Goal: Transaction & Acquisition: Purchase product/service

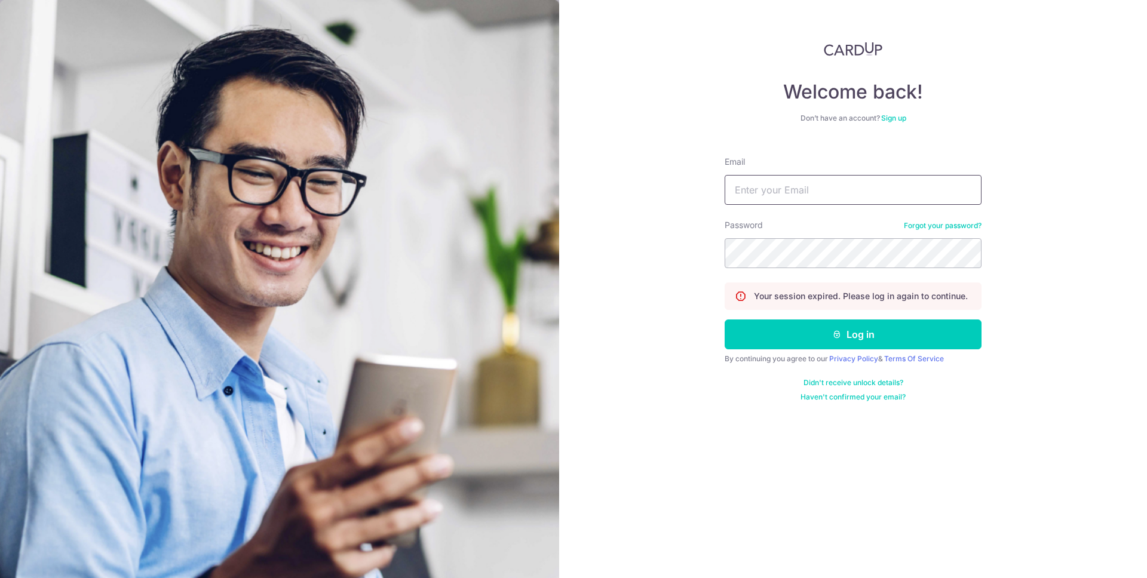
click at [838, 192] on input "Email" at bounding box center [852, 190] width 257 height 30
type input "marcus.oy@gmail.com"
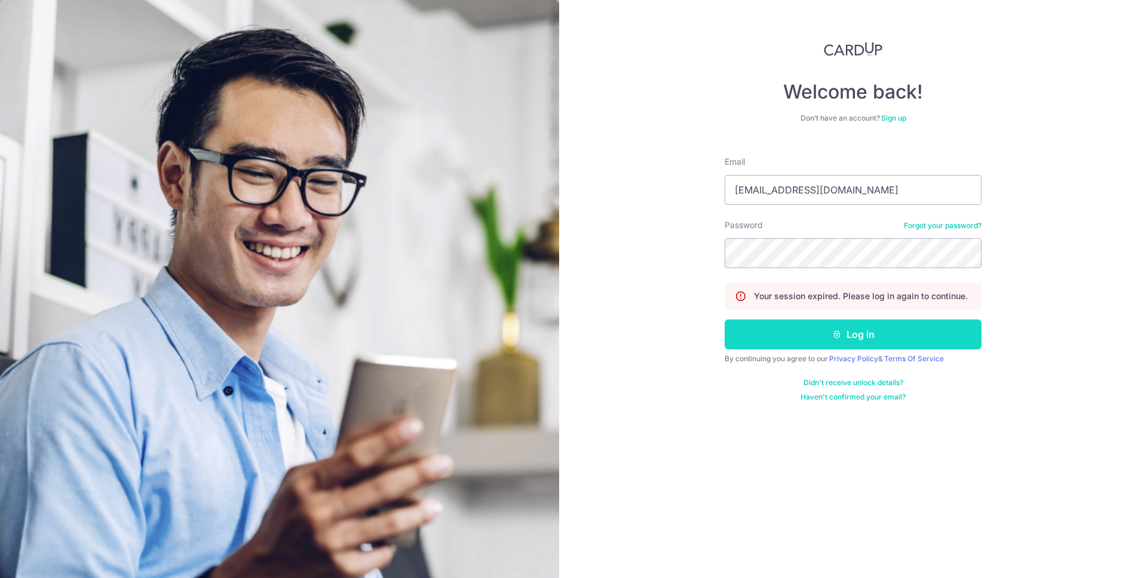
click at [852, 331] on button "Log in" at bounding box center [852, 335] width 257 height 30
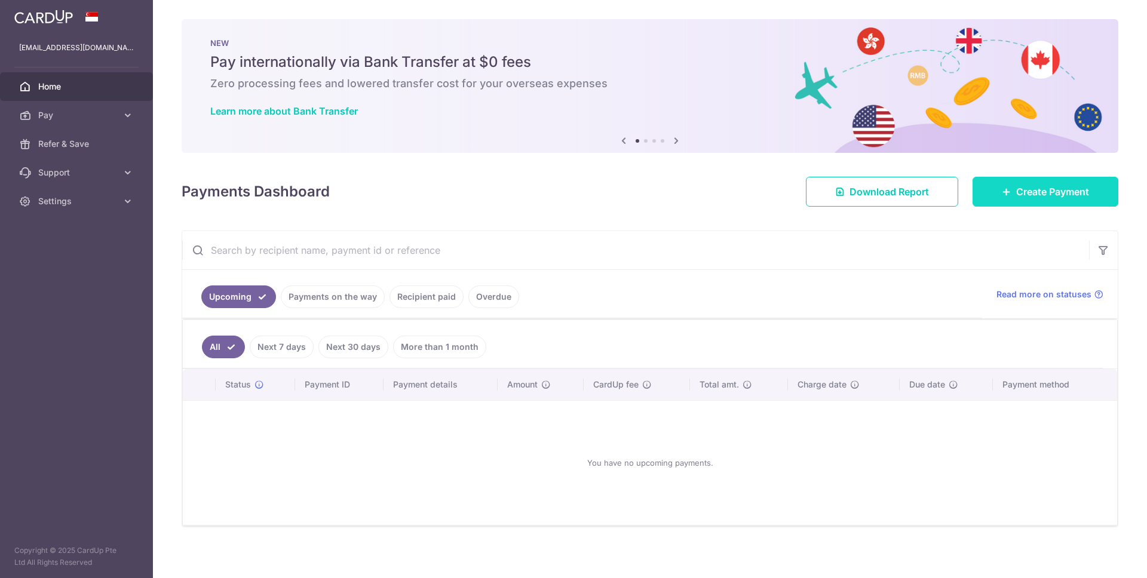
click at [1046, 189] on span "Create Payment" at bounding box center [1052, 192] width 73 height 14
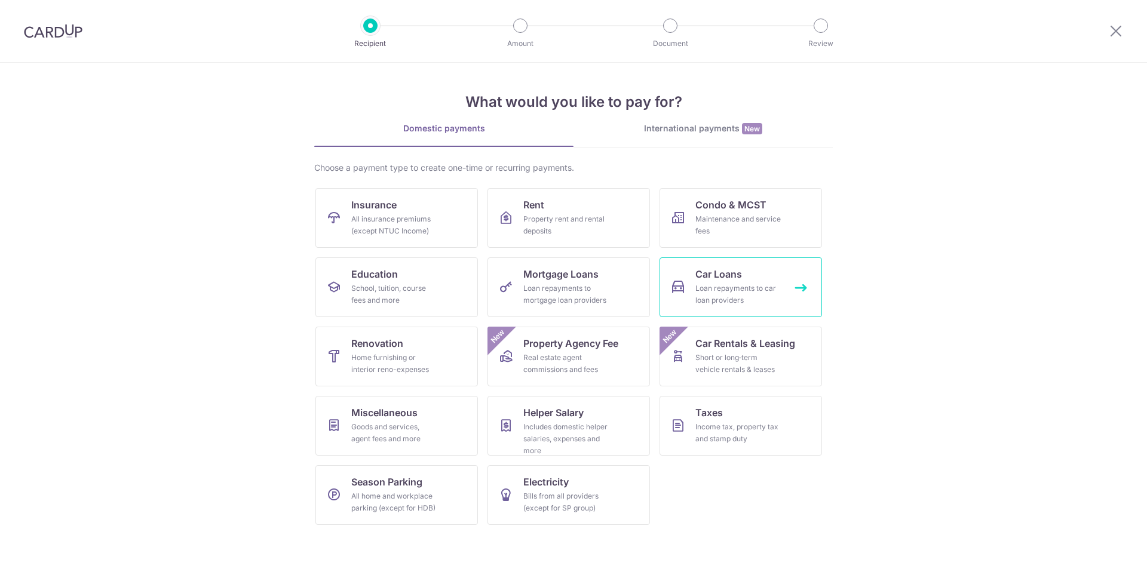
click at [732, 270] on span "Car Loans" at bounding box center [718, 274] width 47 height 14
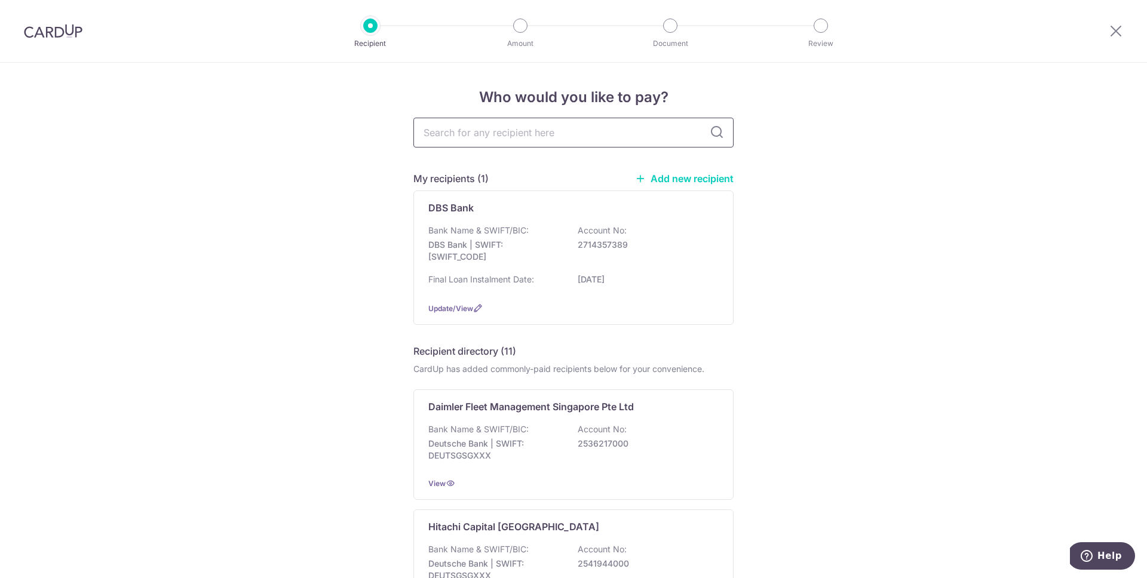
click at [598, 136] on input "text" at bounding box center [573, 133] width 320 height 30
click at [468, 305] on span "Update/View" at bounding box center [450, 308] width 45 height 9
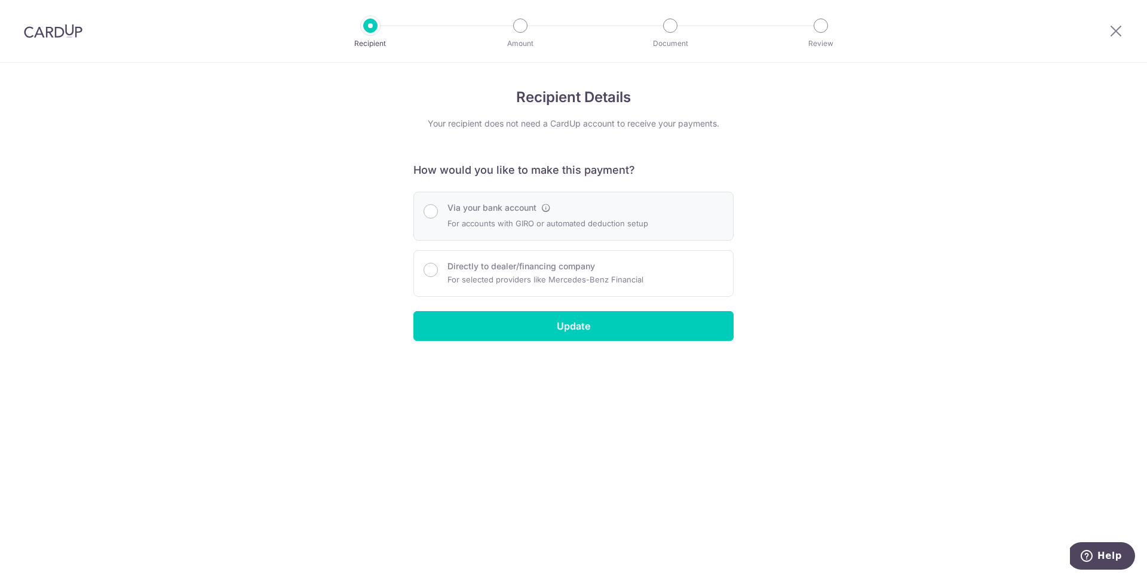
click at [678, 224] on div "Via your bank account For accounts with GIRO or automated deduction setup" at bounding box center [573, 216] width 300 height 29
click at [435, 211] on input "Via your bank account" at bounding box center [430, 211] width 14 height 14
radio input "true"
click at [572, 323] on input "Update" at bounding box center [573, 326] width 320 height 30
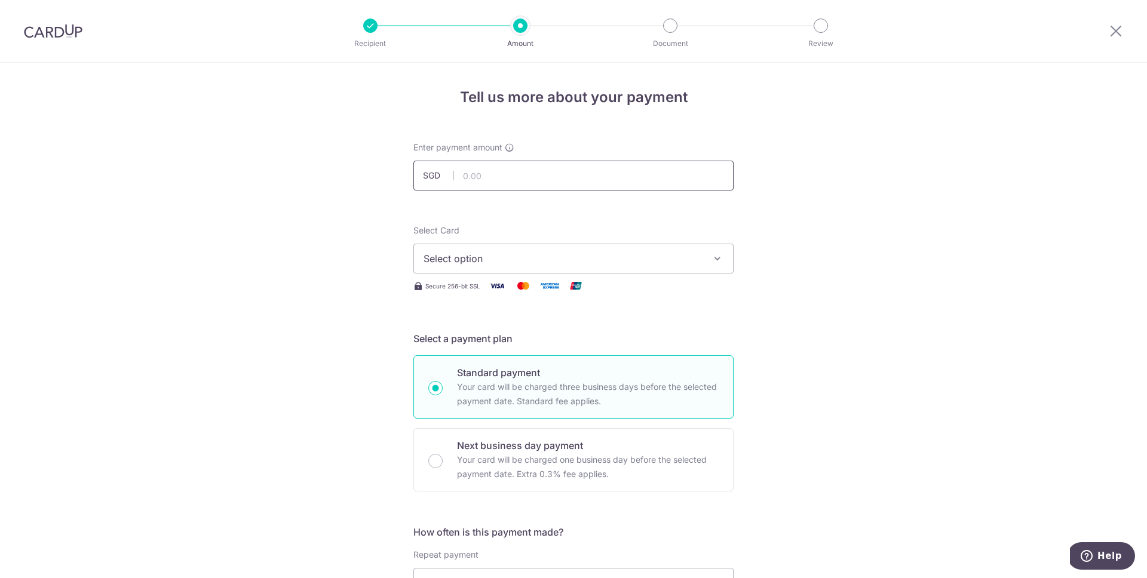
click at [505, 173] on input "text" at bounding box center [573, 176] width 320 height 30
type input "1,954.69"
click at [532, 257] on span "Select option" at bounding box center [562, 258] width 278 height 14
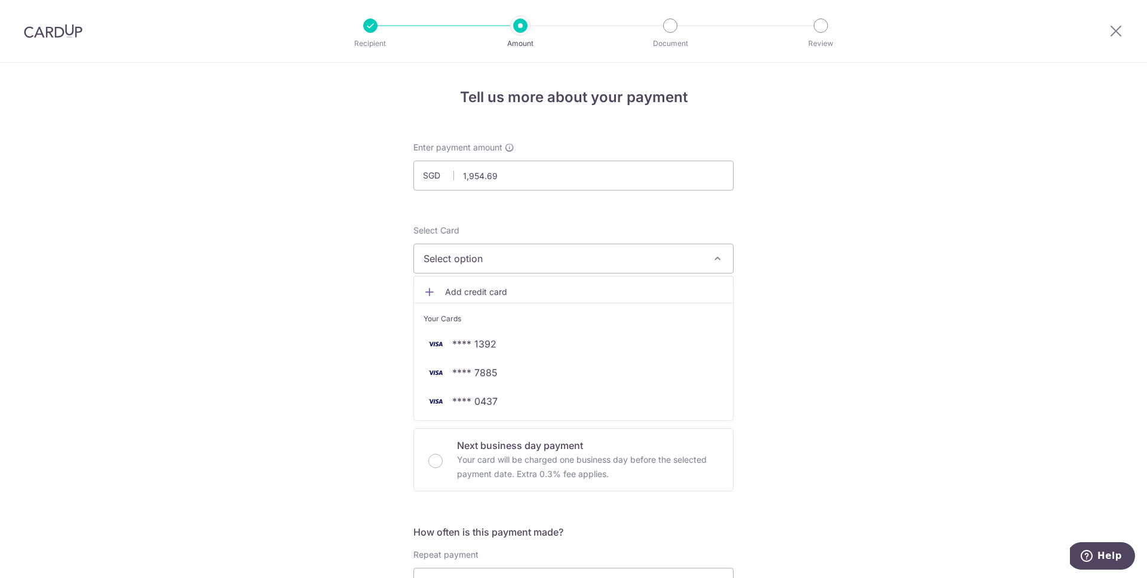
click at [490, 293] on span "Add credit card" at bounding box center [584, 292] width 278 height 12
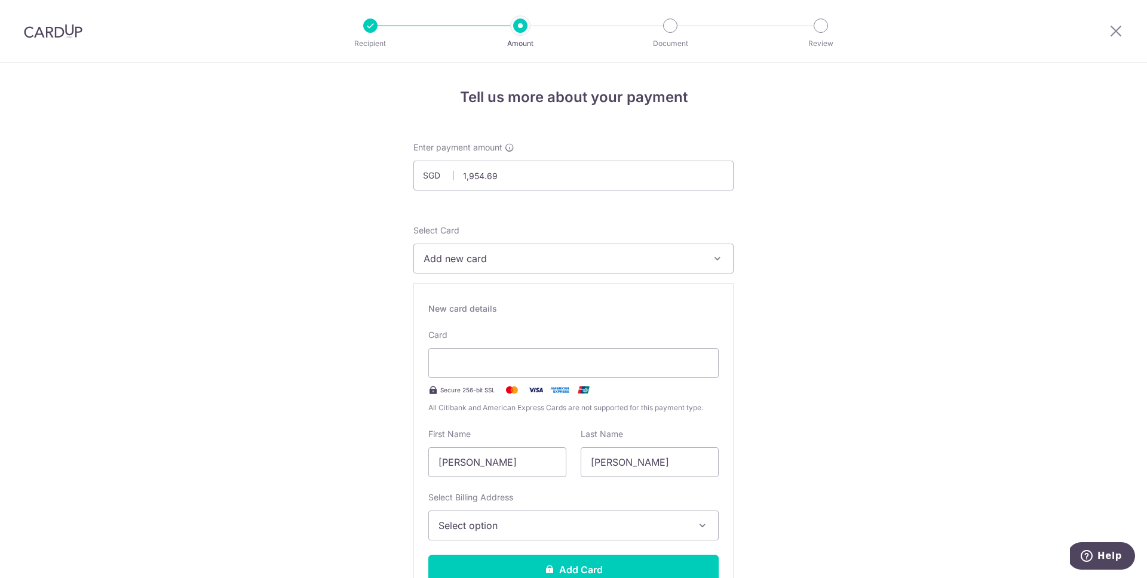
click at [680, 257] on span "Add new card" at bounding box center [562, 258] width 278 height 14
click at [481, 401] on span "**** 0437" at bounding box center [474, 401] width 45 height 14
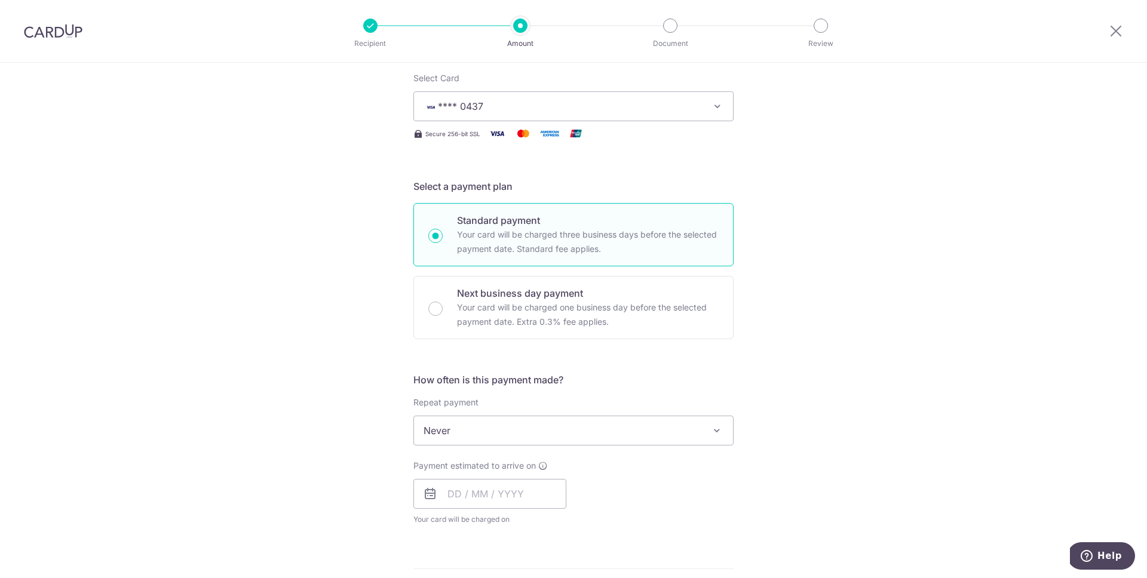
scroll to position [199, 0]
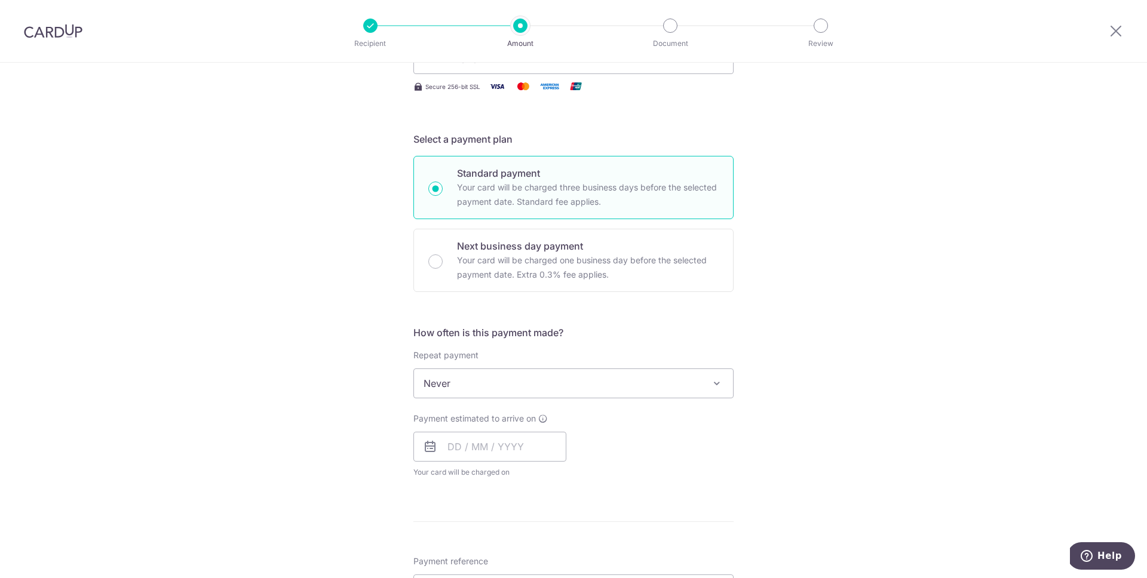
click at [802, 388] on div "Tell us more about your payment Enter payment amount SGD 1,954.69 1954.69 Selec…" at bounding box center [573, 403] width 1147 height 1080
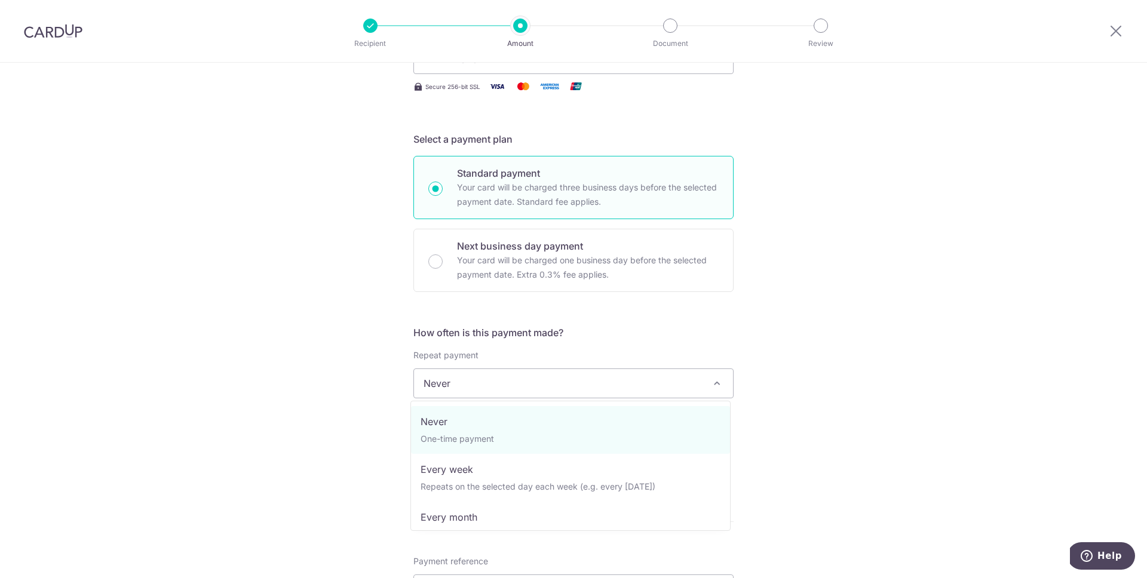
click at [503, 385] on span "Never" at bounding box center [573, 383] width 319 height 29
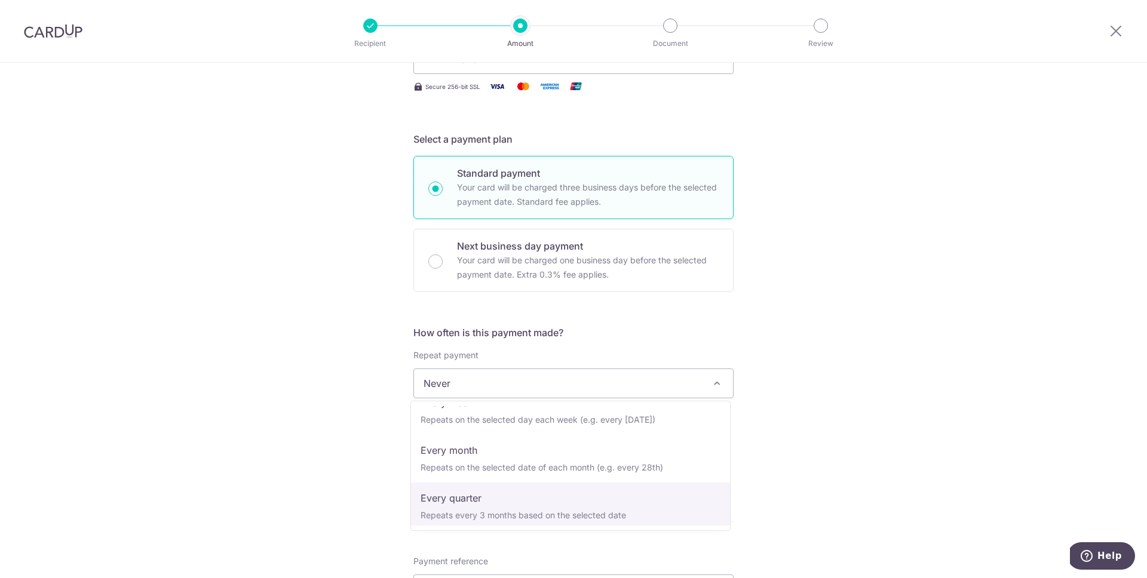
scroll to position [68, 0]
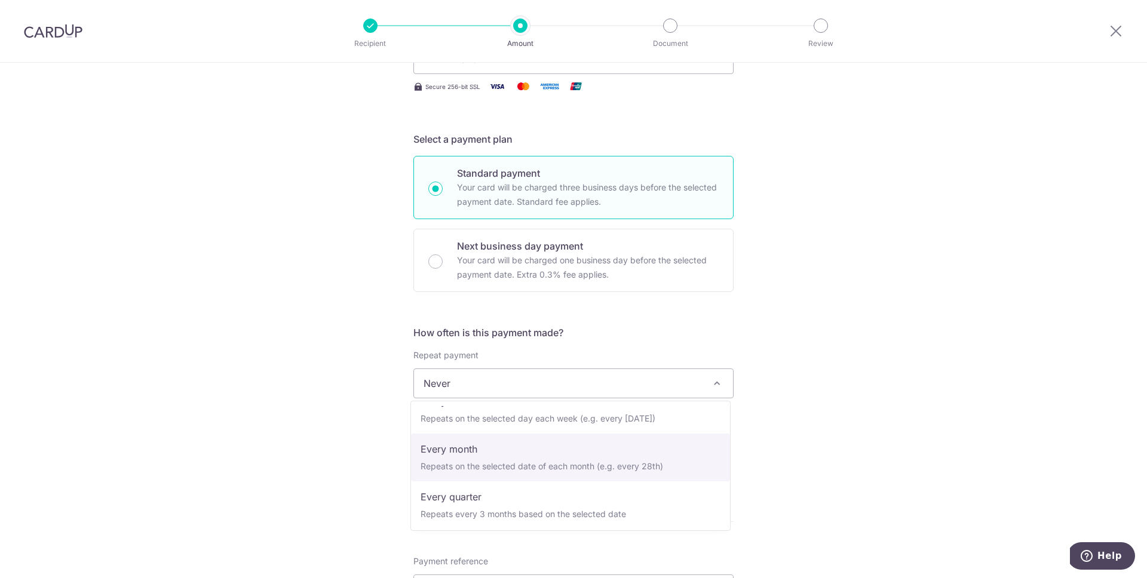
select select "3"
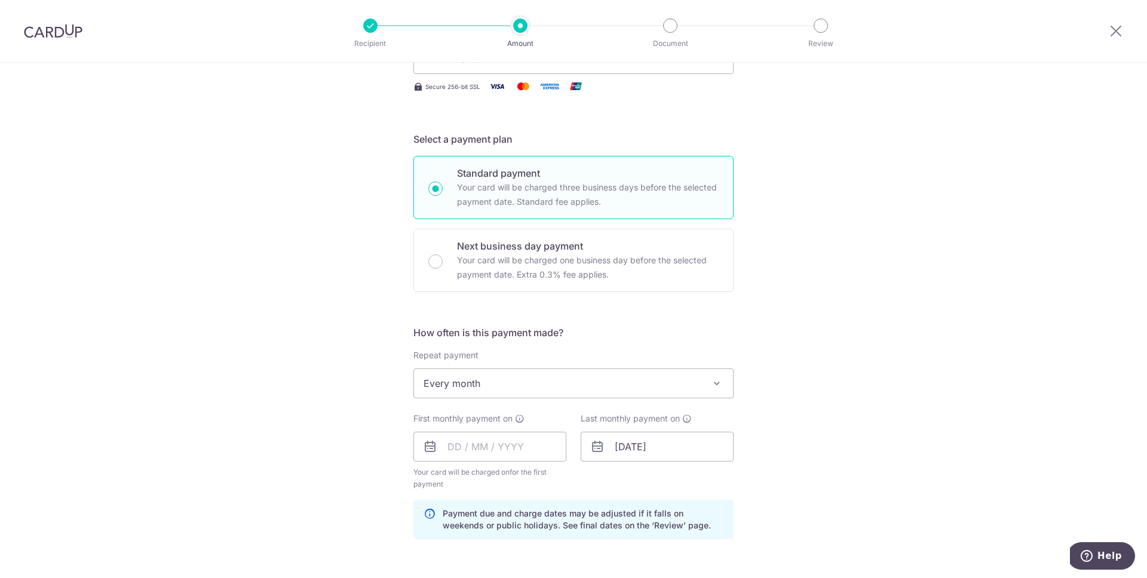
click at [845, 420] on div "Tell us more about your payment Enter payment amount SGD 1,954.69 1954.69 Selec…" at bounding box center [573, 433] width 1147 height 1141
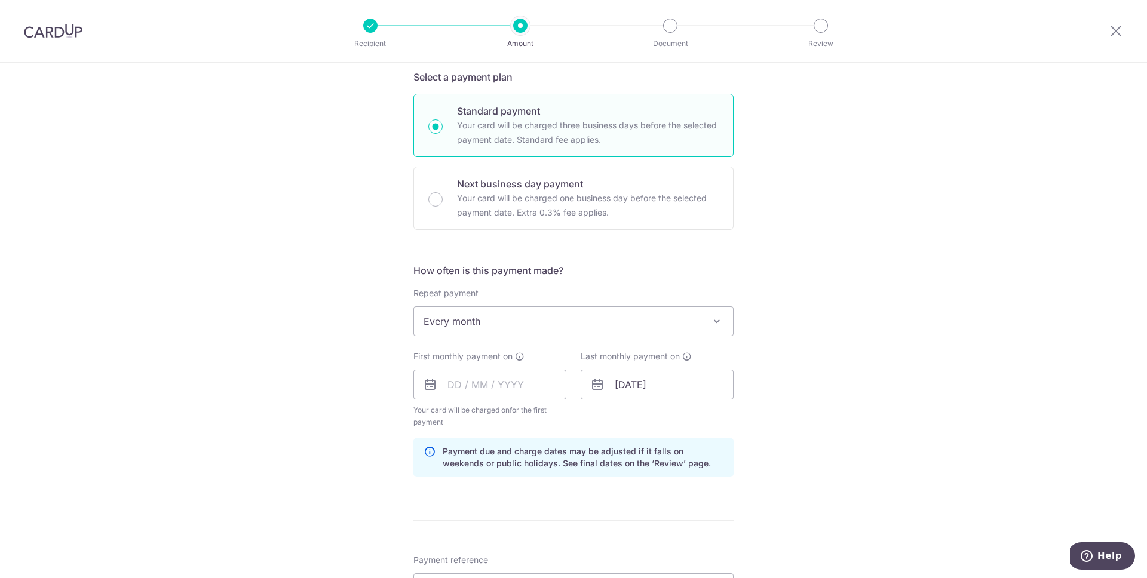
scroll to position [263, 0]
click at [479, 382] on input "text" at bounding box center [489, 384] width 153 height 30
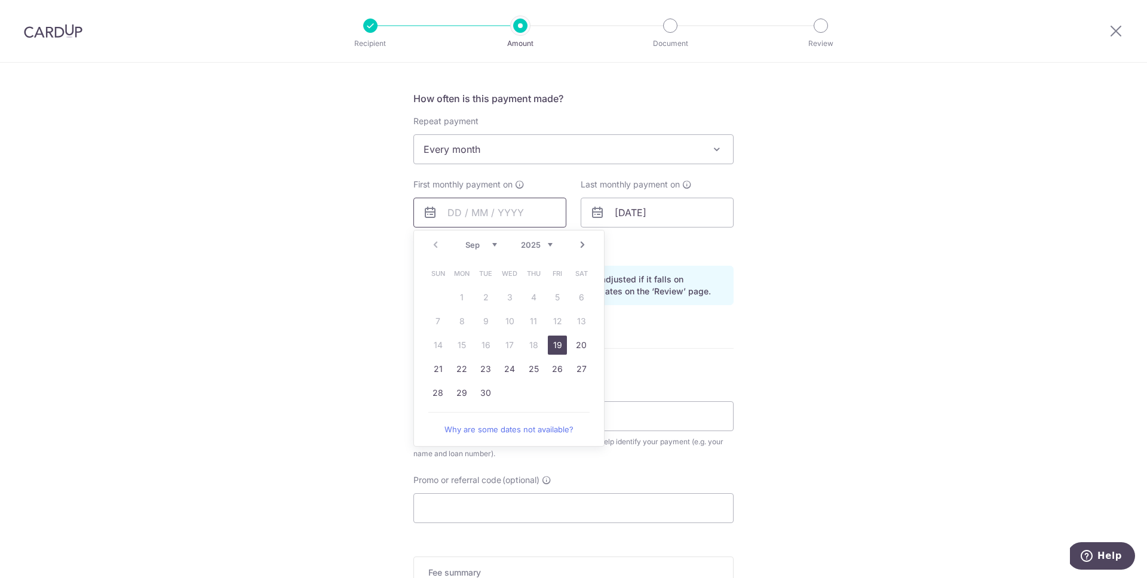
scroll to position [436, 0]
click at [554, 344] on link "19" at bounding box center [557, 342] width 19 height 19
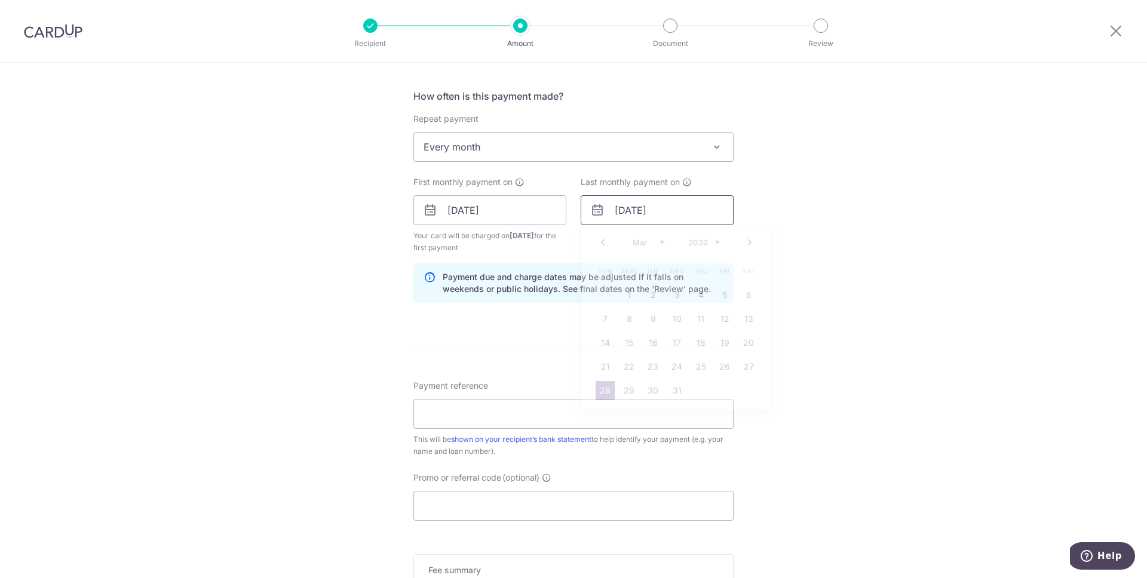
click at [652, 213] on input "[DATE]" at bounding box center [657, 210] width 153 height 30
click at [357, 241] on div "Tell us more about your payment Enter payment amount SGD 1,954.69 1954.69 Selec…" at bounding box center [573, 197] width 1147 height 1141
click at [492, 208] on input "19/09/2025" at bounding box center [489, 210] width 153 height 30
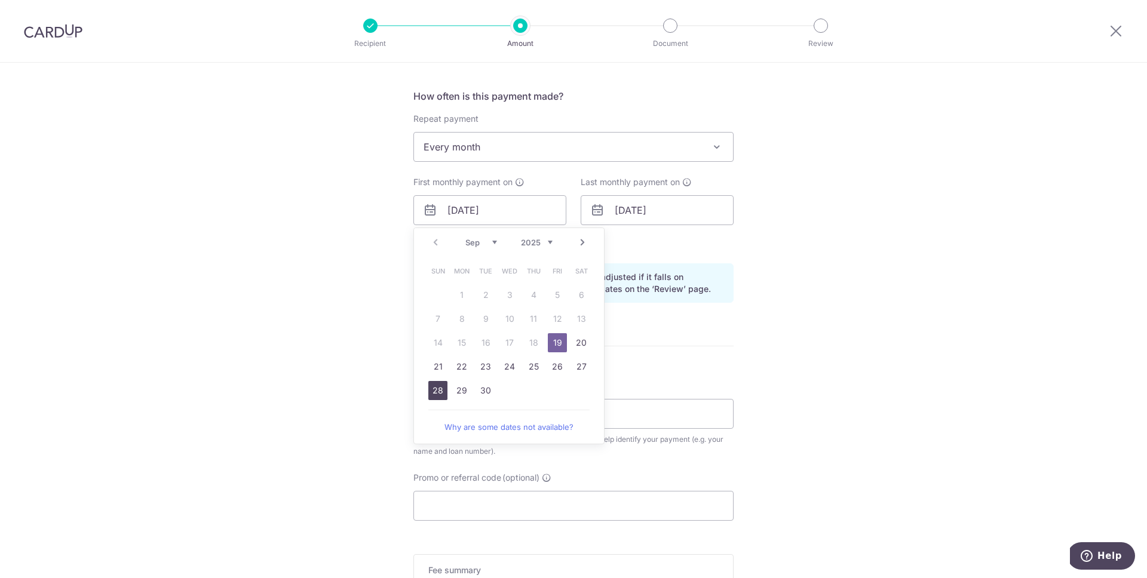
click at [432, 390] on link "28" at bounding box center [437, 390] width 19 height 19
type input "28/09/2025"
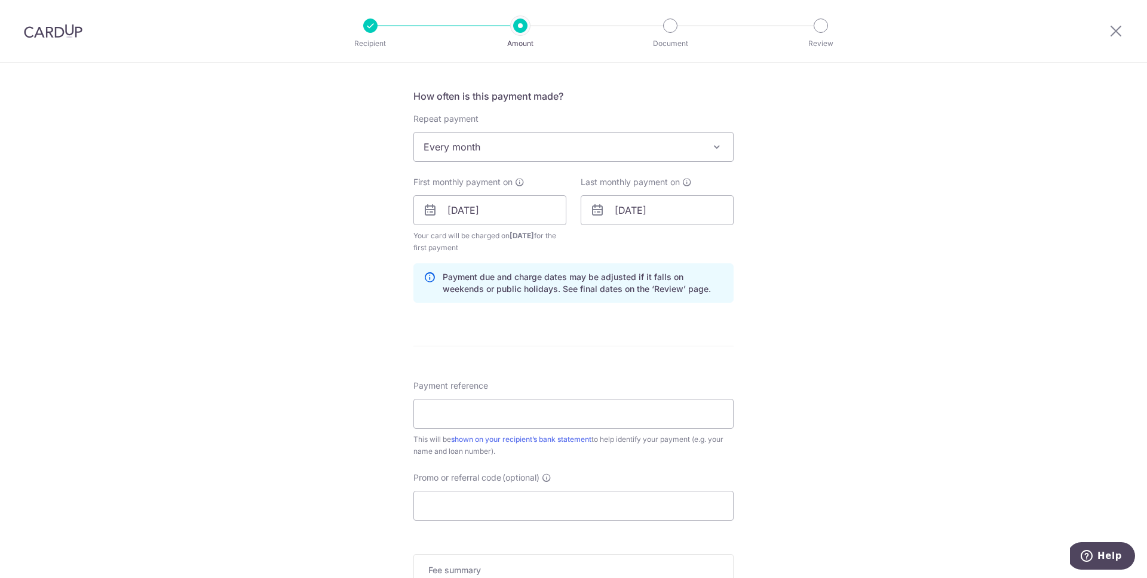
click at [810, 277] on div "Tell us more about your payment Enter payment amount SGD 1,954.69 1954.69 Selec…" at bounding box center [573, 197] width 1147 height 1141
click at [675, 212] on input "[DATE]" at bounding box center [657, 210] width 153 height 30
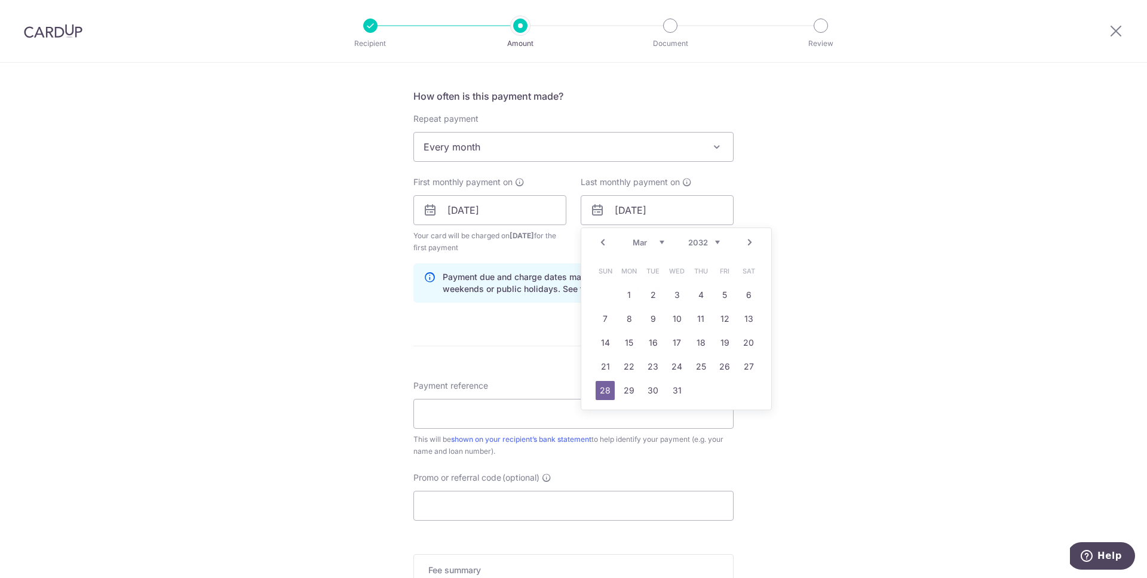
click at [896, 238] on div "Tell us more about your payment Enter payment amount SGD 1,954.69 1954.69 Selec…" at bounding box center [573, 197] width 1147 height 1141
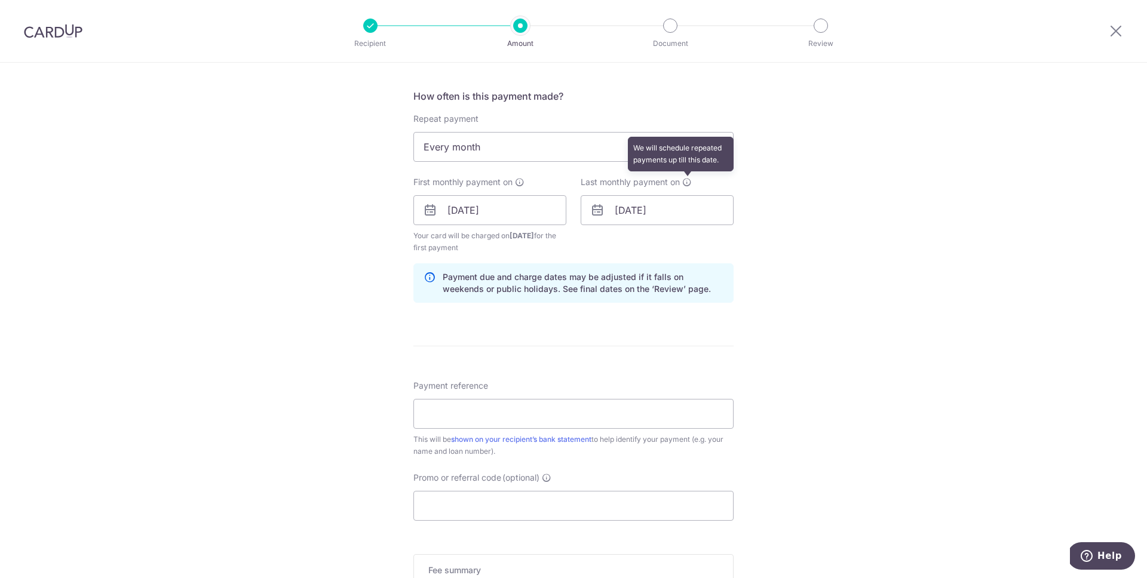
click at [682, 180] on icon at bounding box center [687, 182] width 10 height 10
click at [666, 206] on input "[DATE]" at bounding box center [657, 210] width 153 height 30
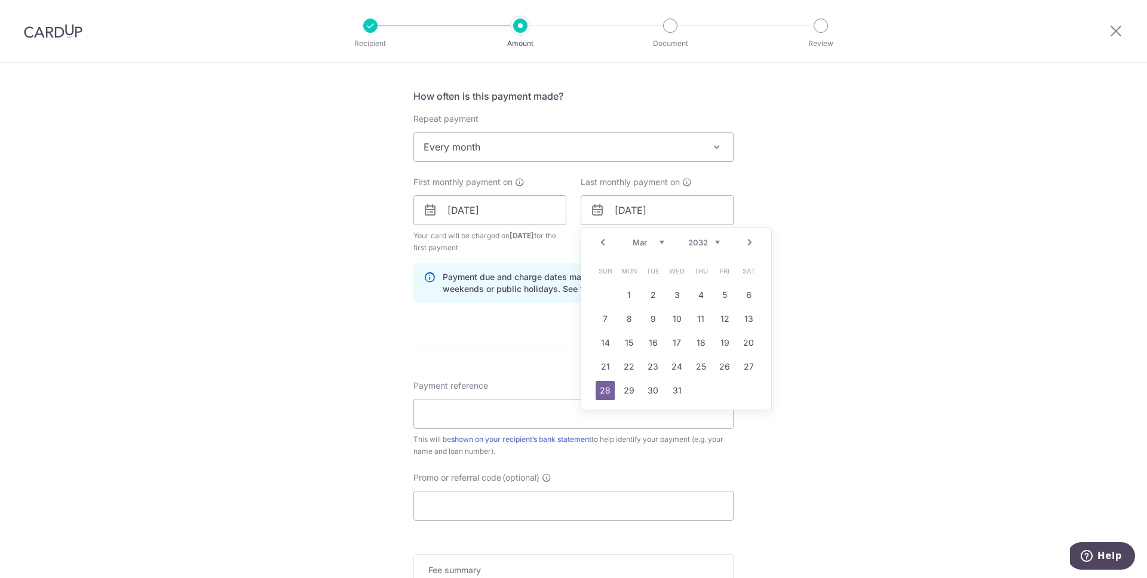
click at [712, 243] on select "2024 2025 2026 2027 2028 2029 2030 2031 2032 2033 2034 2035" at bounding box center [704, 243] width 32 height 10
click at [742, 364] on link "28" at bounding box center [748, 366] width 19 height 19
type input "28/03/2026"
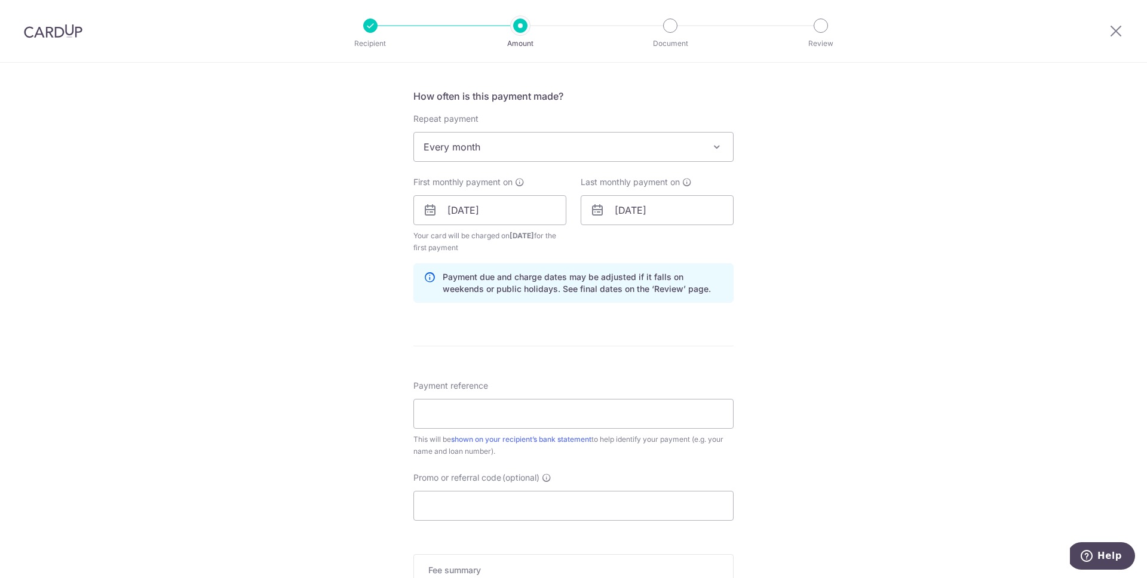
click at [792, 293] on div "Tell us more about your payment Enter payment amount SGD 1,954.69 1954.69 Selec…" at bounding box center [573, 197] width 1147 height 1141
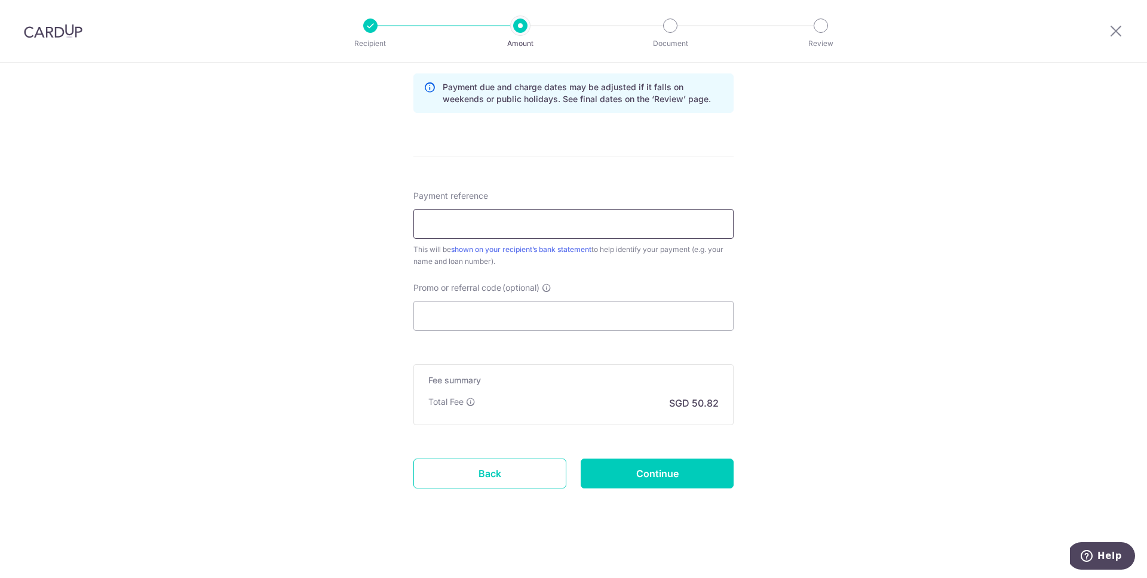
click at [489, 217] on input "Payment reference" at bounding box center [573, 224] width 320 height 30
type input "HPR131185Y"
click at [345, 286] on div "Tell us more about your payment Enter payment amount SGD 1,954.69 1954.69 Selec…" at bounding box center [573, 7] width 1147 height 1141
click at [482, 321] on input "Promo or referral code (optional)" at bounding box center [573, 316] width 320 height 30
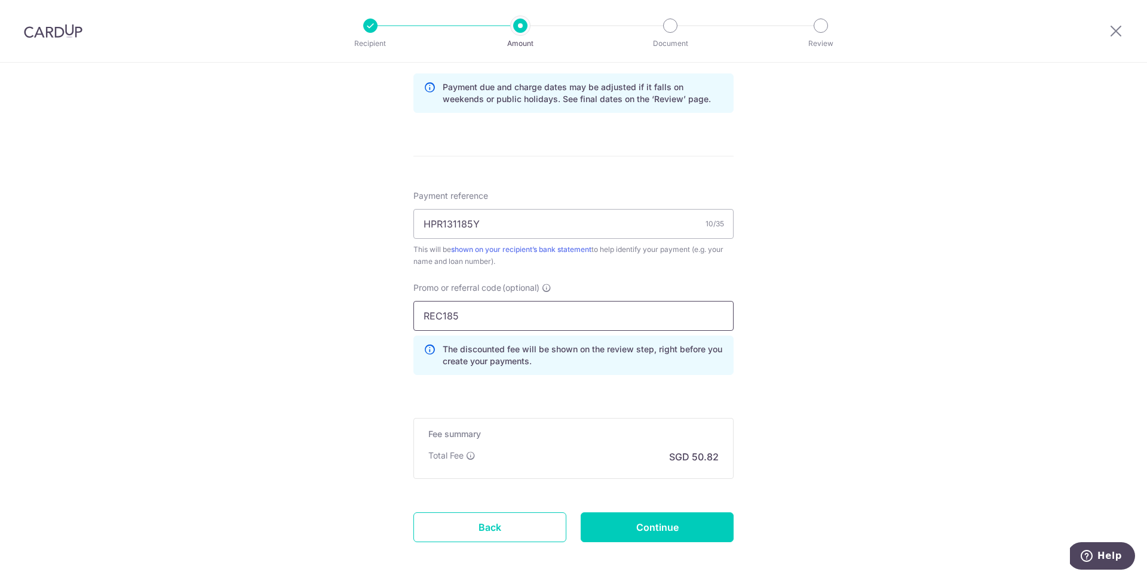
type input "REC185"
click at [355, 380] on div "Tell us more about your payment Enter payment amount SGD 1,954.69 1954.69 Selec…" at bounding box center [573, 34] width 1147 height 1195
click at [681, 534] on input "Continue" at bounding box center [657, 527] width 153 height 30
type input "Create Schedule"
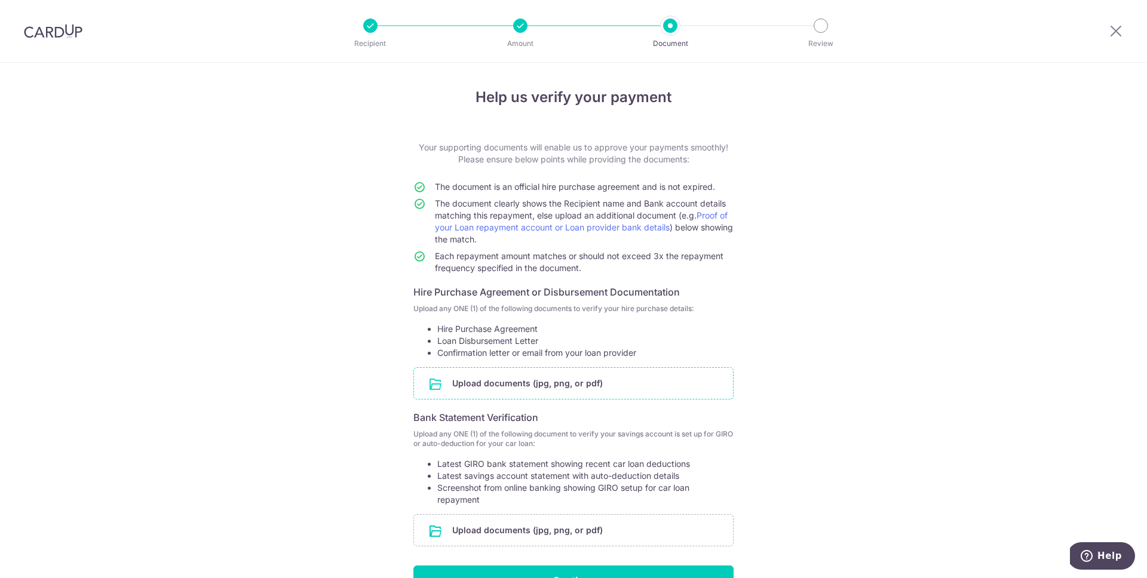
click at [506, 380] on input "file" at bounding box center [573, 383] width 319 height 31
click at [567, 388] on input "file" at bounding box center [573, 383] width 319 height 31
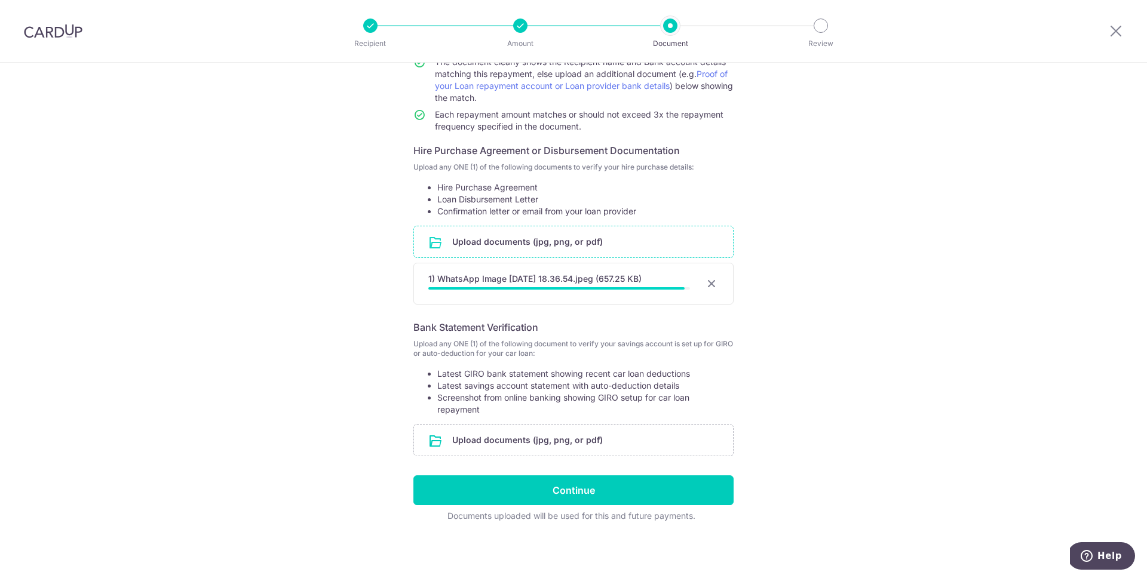
scroll to position [139, 0]
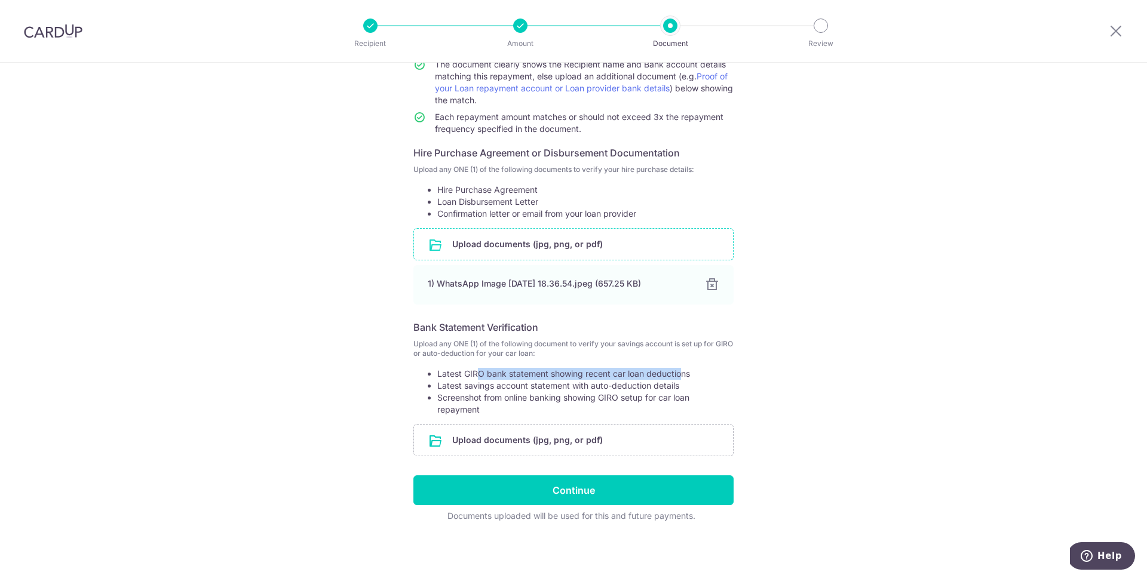
drag, startPoint x: 472, startPoint y: 373, endPoint x: 714, endPoint y: 381, distance: 242.6
click at [677, 374] on li "Latest GIRO bank statement showing recent car loan deductions" at bounding box center [585, 374] width 296 height 12
click at [714, 381] on li "Latest savings account statement with auto-deduction details" at bounding box center [585, 386] width 296 height 12
drag, startPoint x: 436, startPoint y: 388, endPoint x: 668, endPoint y: 381, distance: 231.8
click at [668, 381] on li "Latest savings account statement with auto-deduction details" at bounding box center [585, 386] width 296 height 12
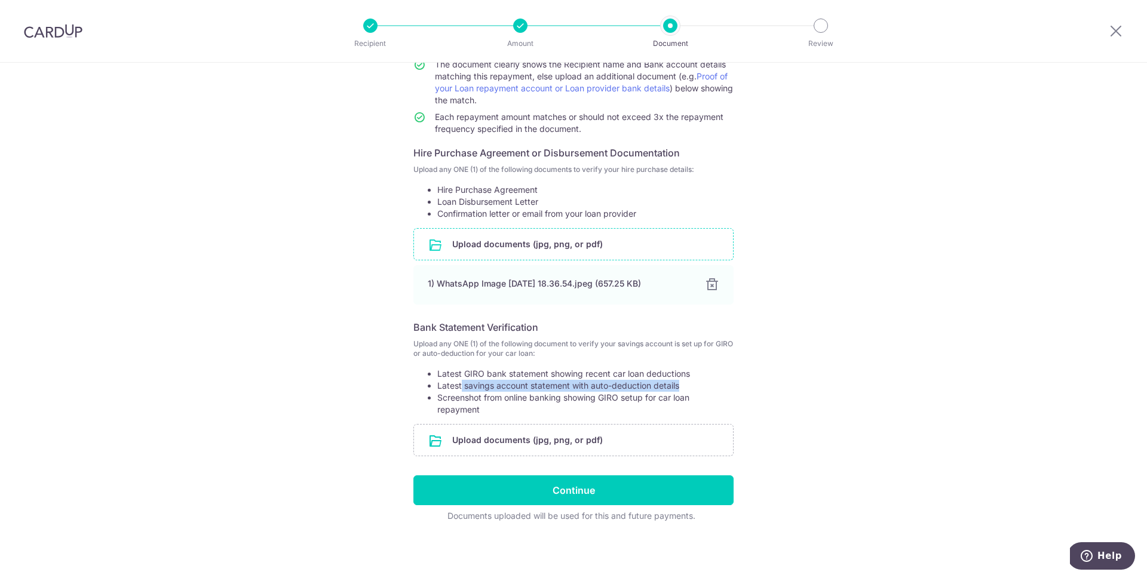
drag, startPoint x: 635, startPoint y: 385, endPoint x: 458, endPoint y: 386, distance: 177.4
click at [458, 386] on li "Latest savings account statement with auto-deduction details" at bounding box center [585, 386] width 296 height 12
click at [804, 398] on div "Help us verify your payment Your supporting documents will enable us to approve…" at bounding box center [573, 251] width 1147 height 655
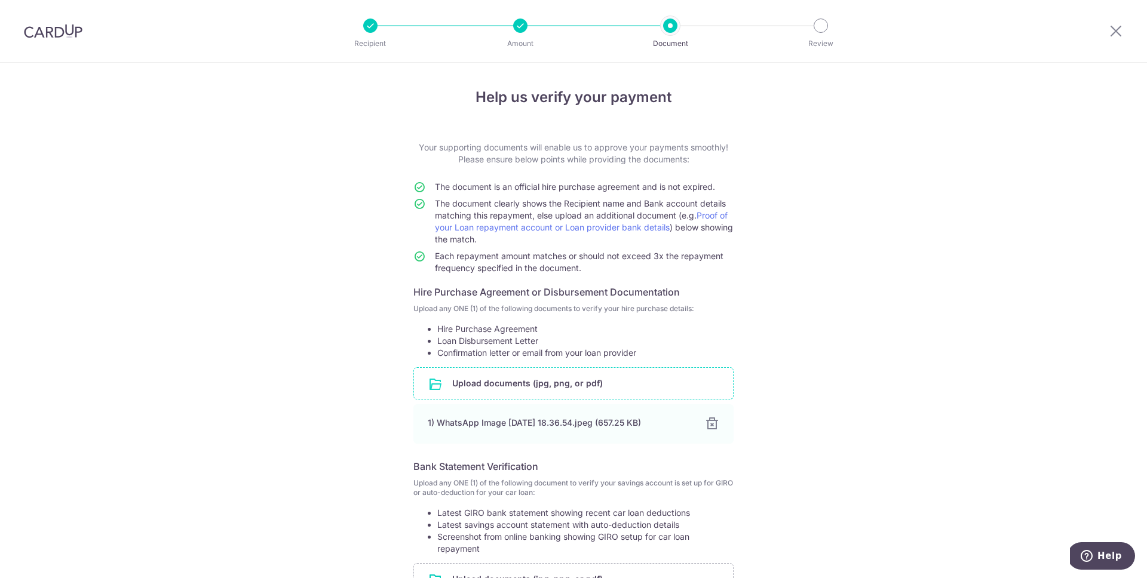
click at [1111, 39] on div at bounding box center [1116, 31] width 62 height 62
click at [1113, 35] on icon at bounding box center [1115, 30] width 14 height 15
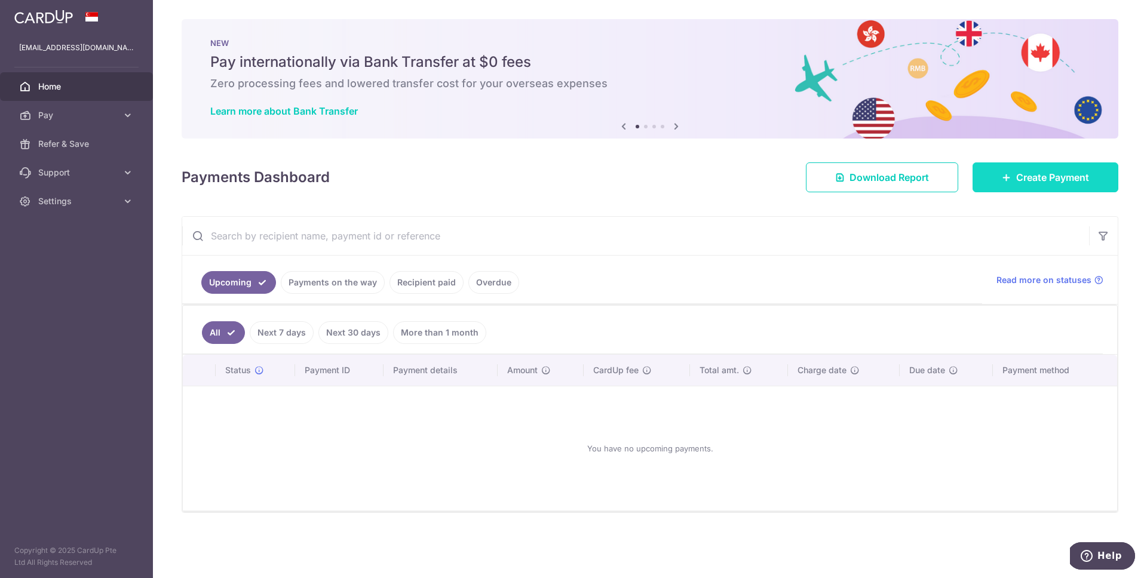
click at [1021, 176] on span "Create Payment" at bounding box center [1052, 177] width 73 height 14
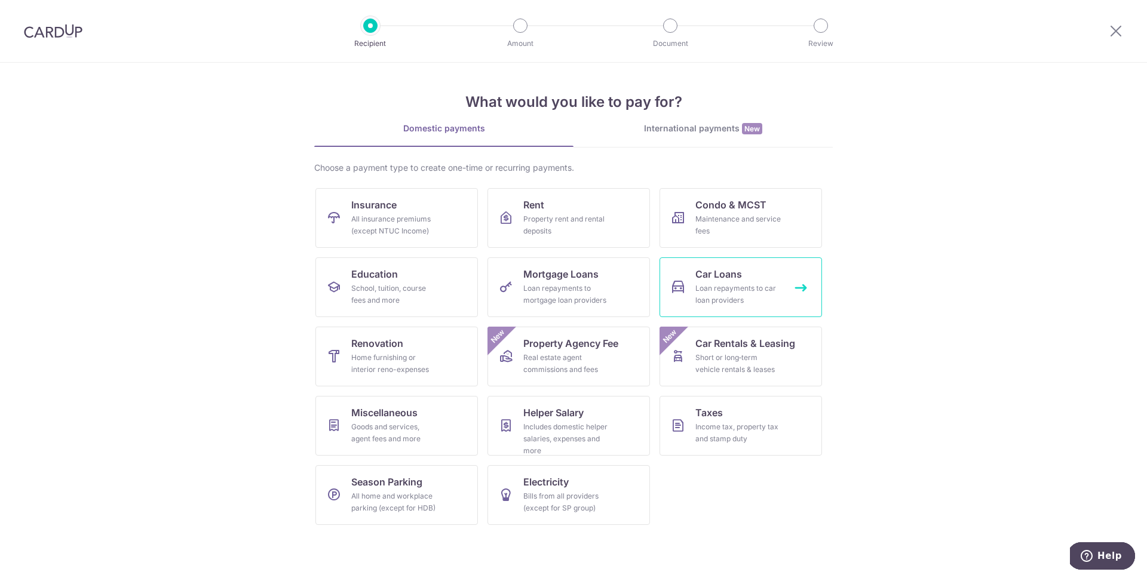
click at [753, 265] on link "Car Loans Loan repayments to car loan providers" at bounding box center [740, 287] width 162 height 60
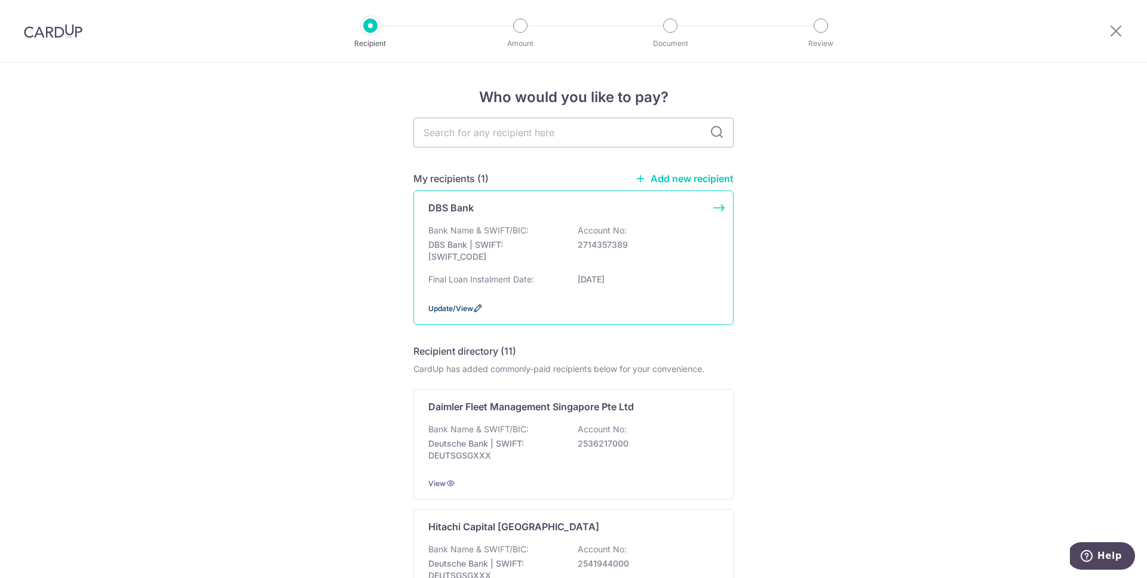
click at [446, 307] on span "Update/View" at bounding box center [450, 308] width 45 height 9
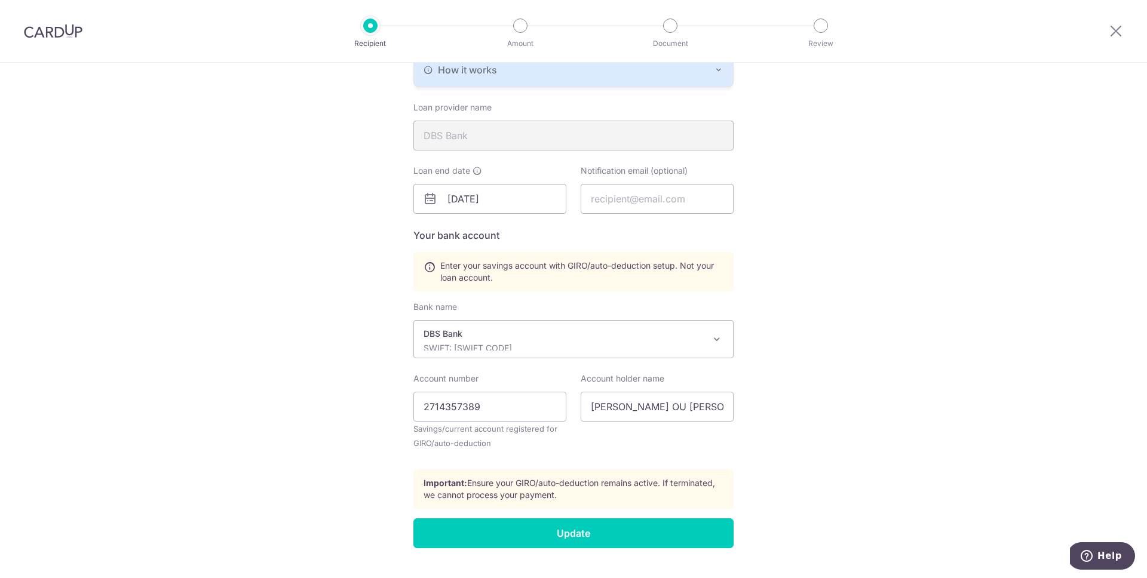
scroll to position [299, 0]
